Goal: Task Accomplishment & Management: Use online tool/utility

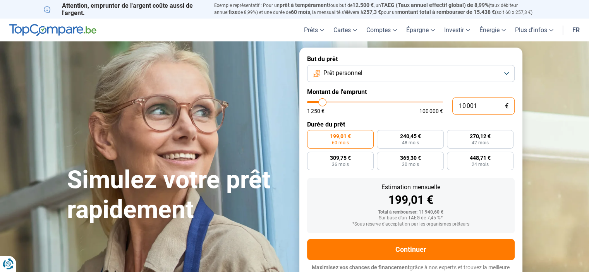
drag, startPoint x: 482, startPoint y: 107, endPoint x: 435, endPoint y: 105, distance: 47.3
click at [435, 105] on div "10 001 € 1 250 € 100 000 €" at bounding box center [411, 106] width 208 height 17
type input "10000"
radio input "true"
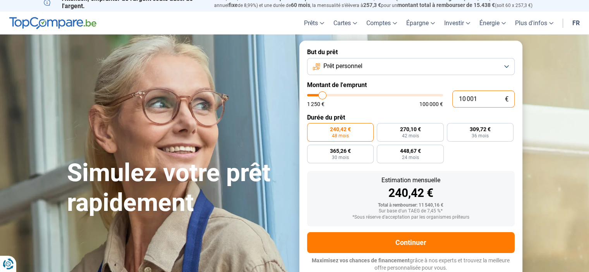
scroll to position [7, 0]
type input "5"
type input "1250"
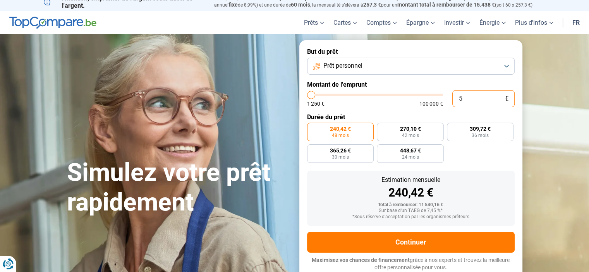
type input "52"
type input "1250"
type input "520"
type input "1250"
type input "5 200"
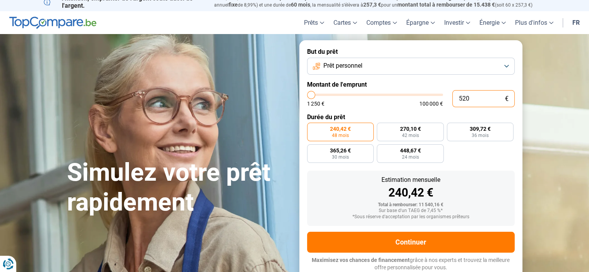
type input "5250"
type input "52 000"
type input "52000"
type input "52 000"
radio input "false"
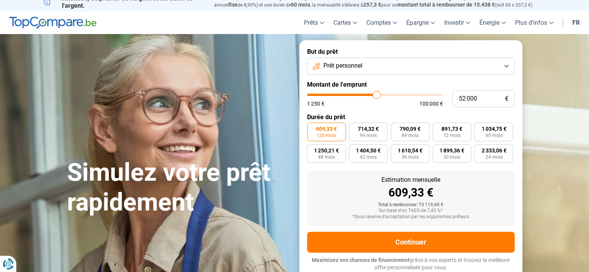
click at [496, 175] on div "Estimation mensuelle 609,33 € Total à rembourser: 73 119,60 € Sur base d'un TAE…" at bounding box center [411, 198] width 208 height 55
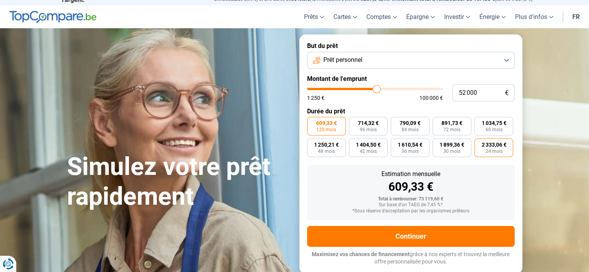
scroll to position [0, 0]
